Goal: Find specific page/section: Find specific page/section

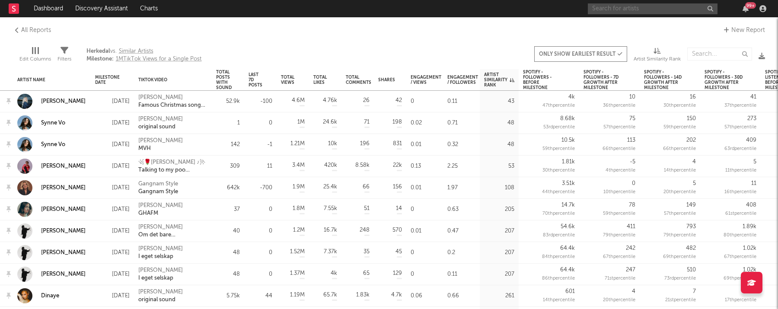
click at [631, 7] on input "text" at bounding box center [653, 8] width 130 height 11
click at [12, 10] on rect at bounding box center [14, 8] width 10 height 10
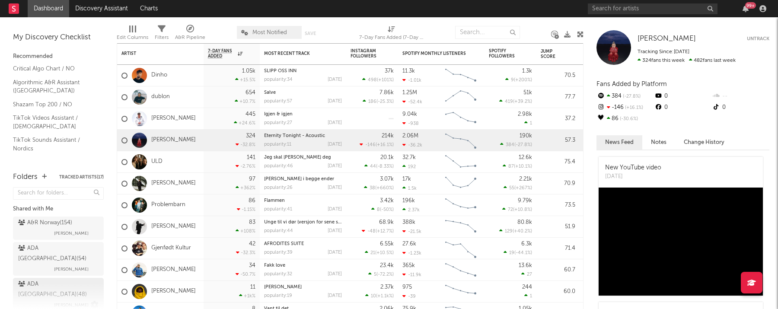
click at [48, 279] on div "ADA Norway ( 48 )" at bounding box center [57, 289] width 78 height 21
